Goal: Transaction & Acquisition: Subscribe to service/newsletter

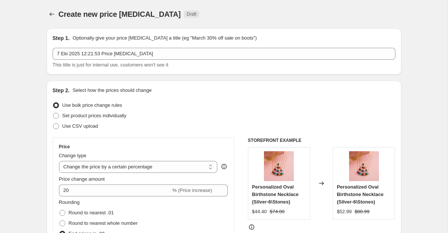
select select "percentage"
select select "collection"
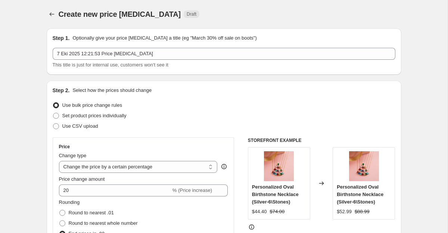
select select "collection"
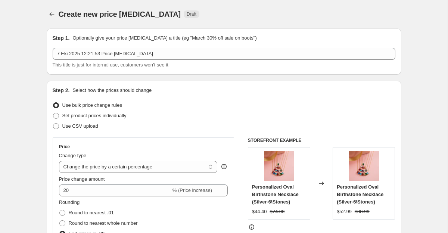
select select "collection"
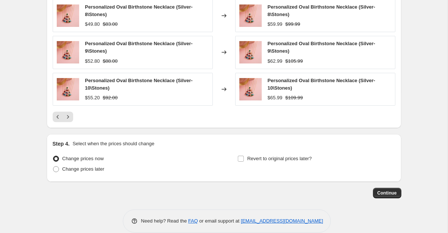
scroll to position [851, 0]
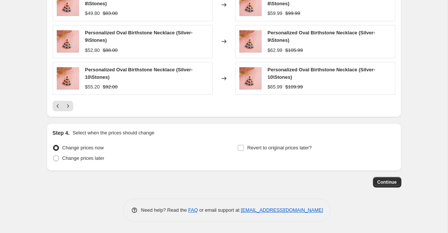
click at [152, 134] on p "Select when the prices should change" at bounding box center [113, 132] width 82 height 7
copy p "Select when the prices should change"
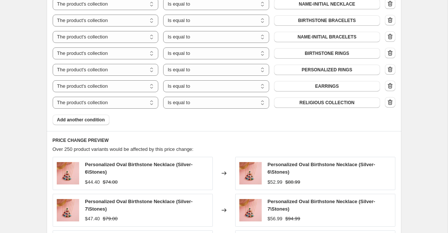
scroll to position [605, 0]
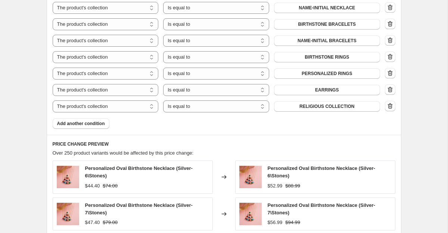
click at [146, 151] on span "Over 250 product variants would be affected by this price change:" at bounding box center [123, 153] width 141 height 6
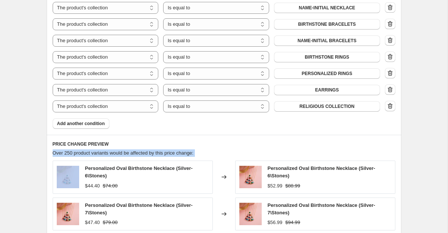
click at [146, 151] on span "Over 250 product variants would be affected by this price change:" at bounding box center [123, 153] width 141 height 6
copy span "Over 250 product variants would be affected by this price change:"
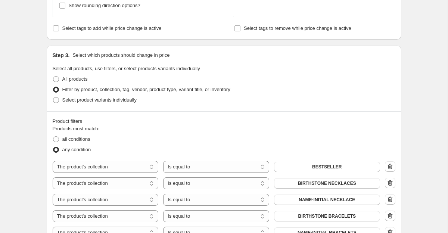
scroll to position [411, 0]
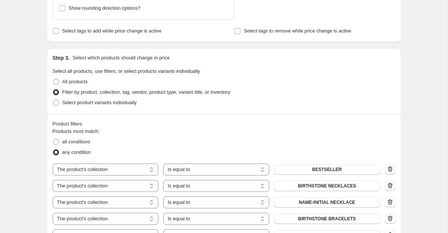
click at [137, 56] on p "Select which products should change in price" at bounding box center [120, 57] width 97 height 7
copy p "Select which products should change in price"
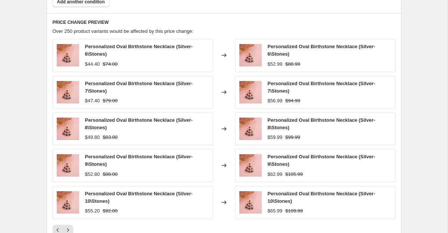
scroll to position [851, 0]
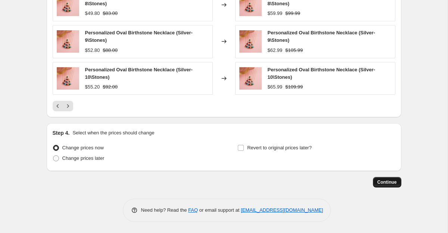
click at [387, 182] on span "Continue" at bounding box center [387, 182] width 19 height 6
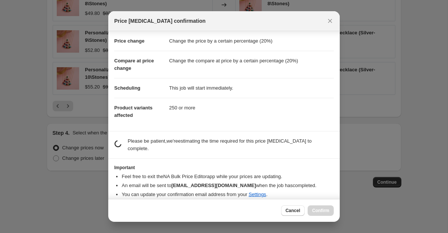
scroll to position [20, 0]
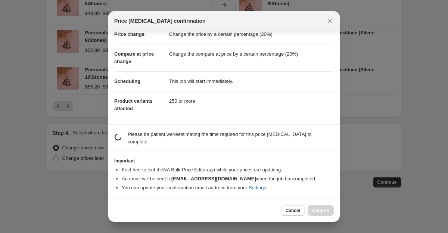
click at [223, 134] on p "Please be patient, we're estimating the time required for this price [MEDICAL_D…" at bounding box center [231, 138] width 206 height 15
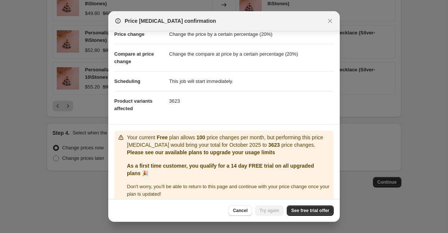
copy p "Please be patient, we're estimating the time required for this price [MEDICAL_D…"
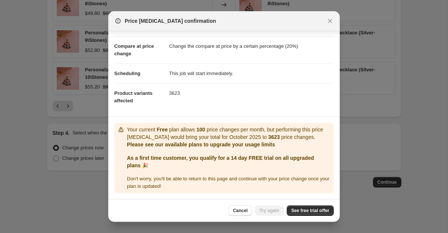
click at [223, 134] on p "Your current Free plan allows 100 price changes per month, but performing this …" at bounding box center [229, 133] width 204 height 15
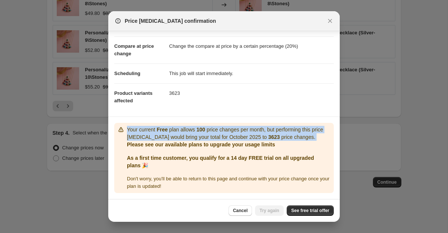
copy p "Your current Free plan allows 100 price changes per month, but performing this …"
click at [212, 143] on p "Please see our available plans to upgrade your usage limits" at bounding box center [229, 144] width 204 height 7
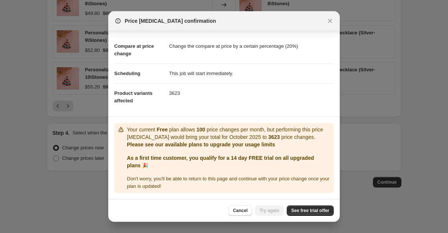
click at [212, 143] on p "Please see our available plans to upgrade your usage limits" at bounding box center [229, 144] width 204 height 7
click at [185, 164] on p "As a first time customer, you qualify for a 14 day FREE trial on all upgraded p…" at bounding box center [229, 161] width 204 height 15
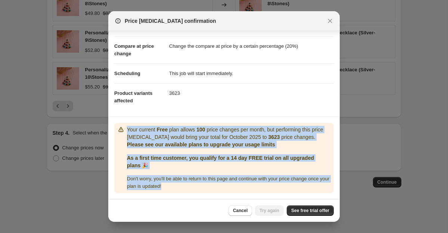
drag, startPoint x: 127, startPoint y: 128, endPoint x: 213, endPoint y: 185, distance: 103.1
click at [213, 185] on div "Your current Free plan allows 100 price changes per month, but performing this …" at bounding box center [229, 158] width 204 height 64
copy div "Your current Free plan allows 100 price changes per month, but performing this …"
click at [333, 21] on icon "Close" at bounding box center [329, 20] width 7 height 7
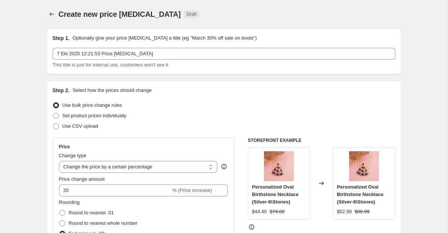
scroll to position [851, 0]
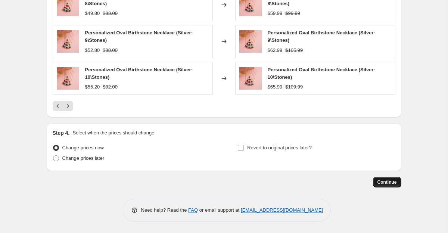
click at [388, 182] on span "Continue" at bounding box center [387, 182] width 19 height 6
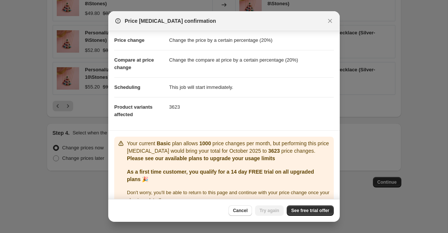
scroll to position [28, 0]
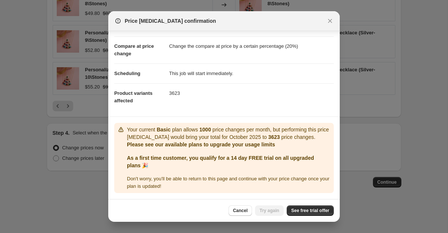
click at [191, 128] on p "Your current Basic plan allows 1000 price changes per month, but performing thi…" at bounding box center [229, 133] width 204 height 15
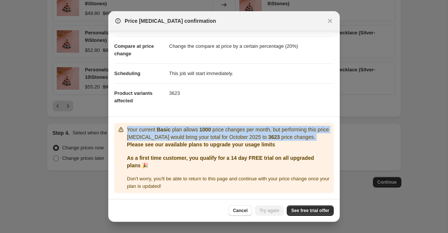
click at [191, 128] on p "Your current Basic plan allows 1000 price changes per month, but performing thi…" at bounding box center [229, 133] width 204 height 15
click at [191, 133] on p "Your current Basic plan allows 1000 price changes per month, but performing thi…" at bounding box center [229, 133] width 204 height 15
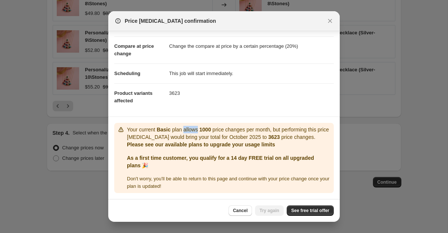
click at [191, 133] on p "Your current Basic plan allows 1000 price changes per month, but performing thi…" at bounding box center [229, 133] width 204 height 15
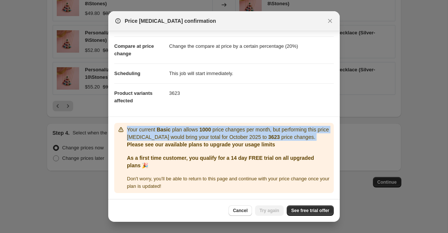
click at [191, 133] on p "Your current Basic plan allows 1000 price changes per month, but performing thi…" at bounding box center [229, 133] width 204 height 15
click at [331, 24] on icon "Close" at bounding box center [329, 20] width 7 height 7
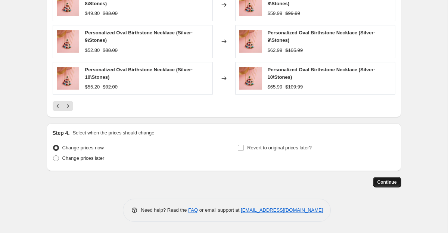
click at [382, 182] on span "Continue" at bounding box center [387, 182] width 19 height 6
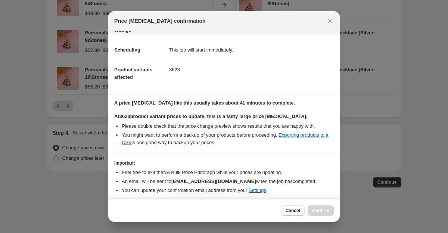
scroll to position [52, 0]
click at [225, 103] on b "A price [MEDICAL_DATA] like this usually takes about 41 minutes to complete." at bounding box center [204, 103] width 181 height 6
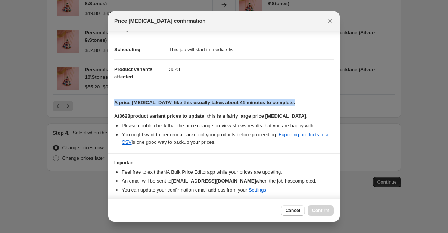
copy b "A price [MEDICAL_DATA] like this usually takes about 41 minutes to complete."
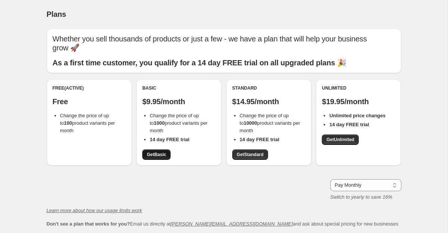
click at [155, 149] on link "Get Basic" at bounding box center [156, 154] width 28 height 10
click at [164, 152] on span "Get Basic" at bounding box center [156, 155] width 19 height 6
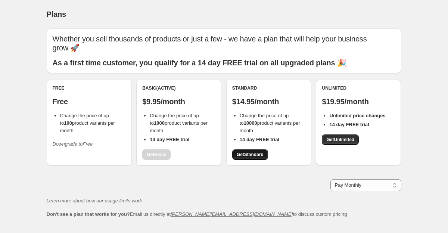
click at [248, 152] on span "Get Standard" at bounding box center [250, 155] width 27 height 6
